Goal: Task Accomplishment & Management: Use online tool/utility

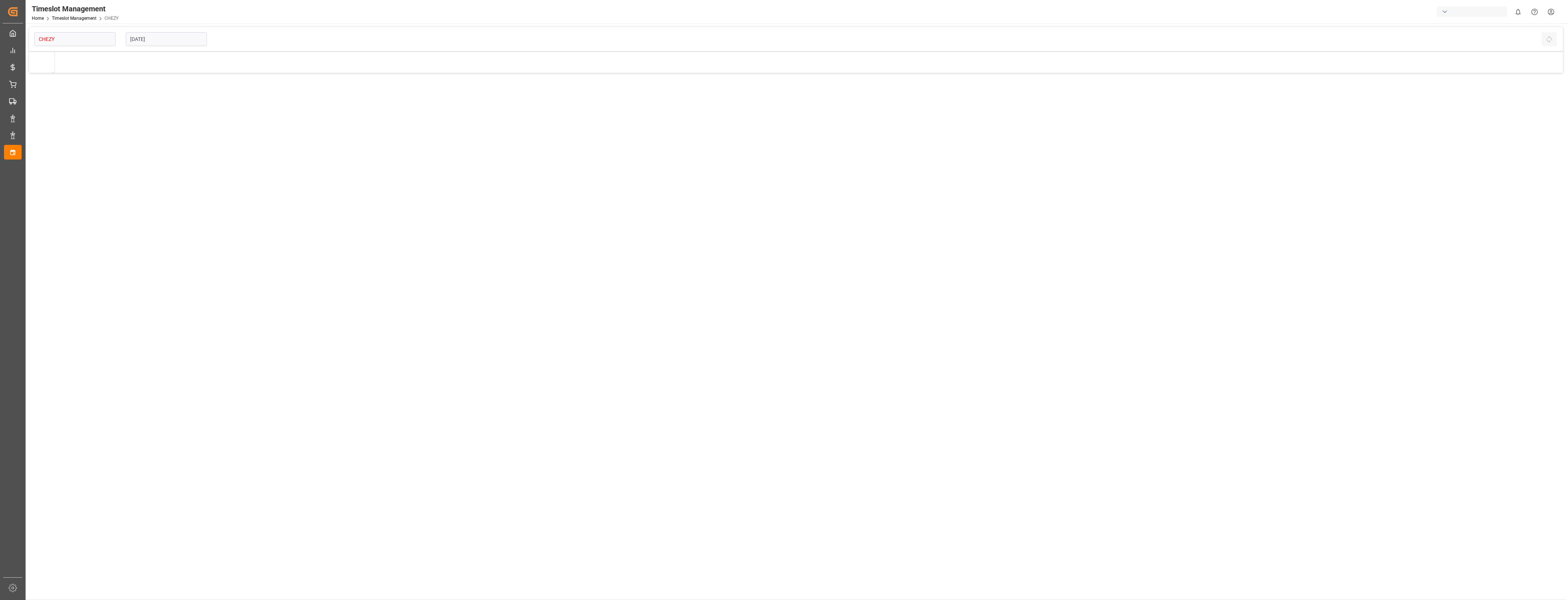
type input "Chezy Loading"
